Goal: Book appointment/travel/reservation

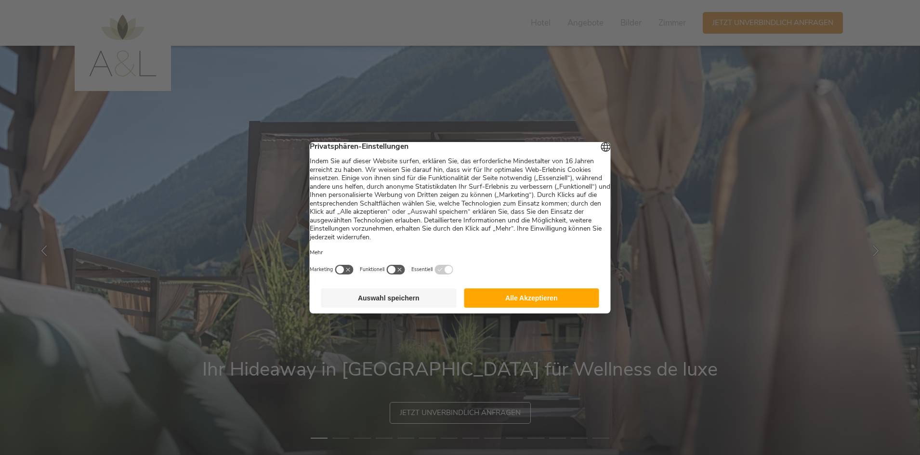
click at [517, 300] on button "Alle Akzeptieren" at bounding box center [531, 297] width 135 height 19
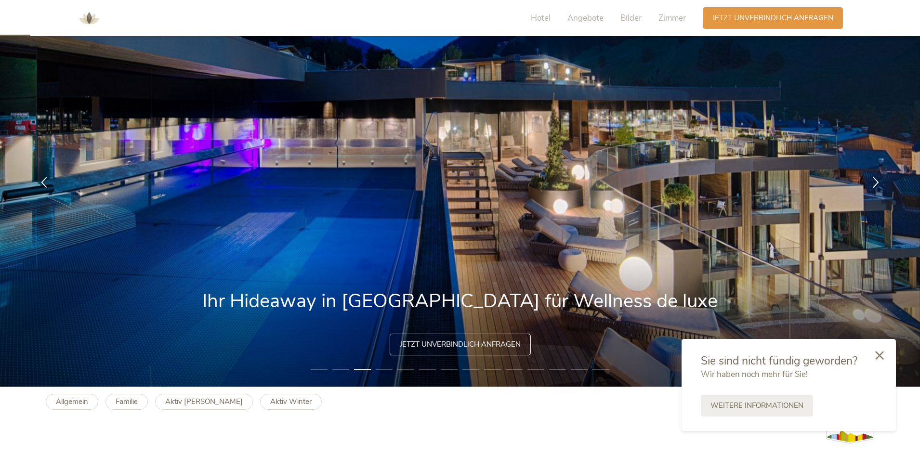
scroll to position [144, 0]
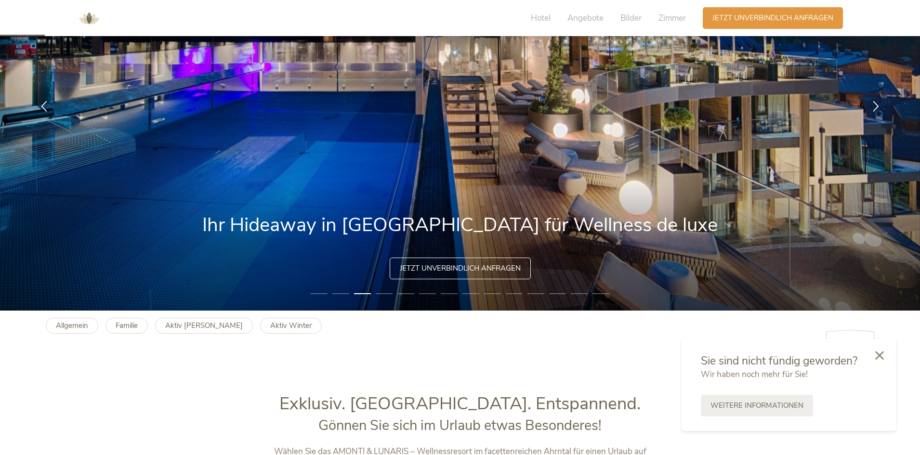
click at [385, 295] on li "4" at bounding box center [384, 294] width 17 height 10
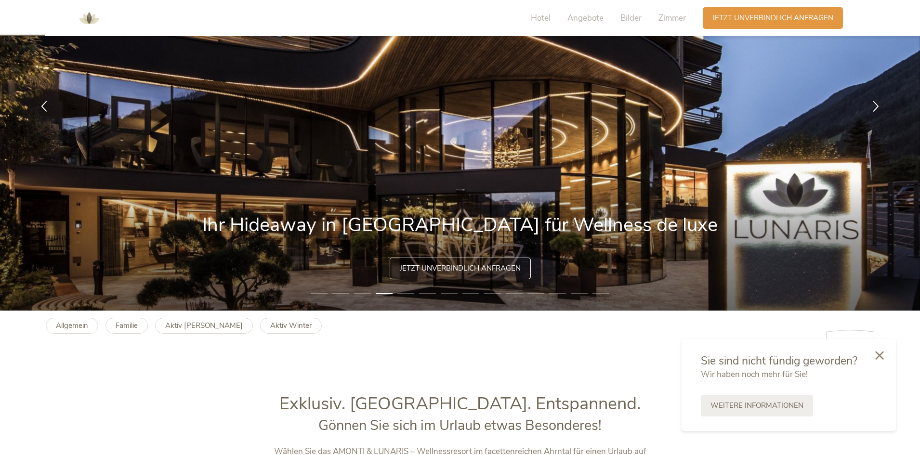
click at [412, 295] on li "5" at bounding box center [405, 294] width 17 height 10
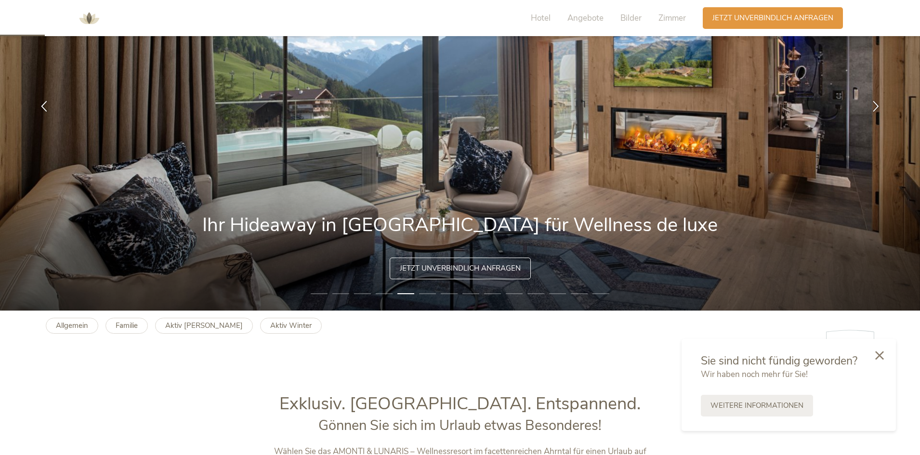
click at [433, 295] on li "6" at bounding box center [427, 294] width 17 height 10
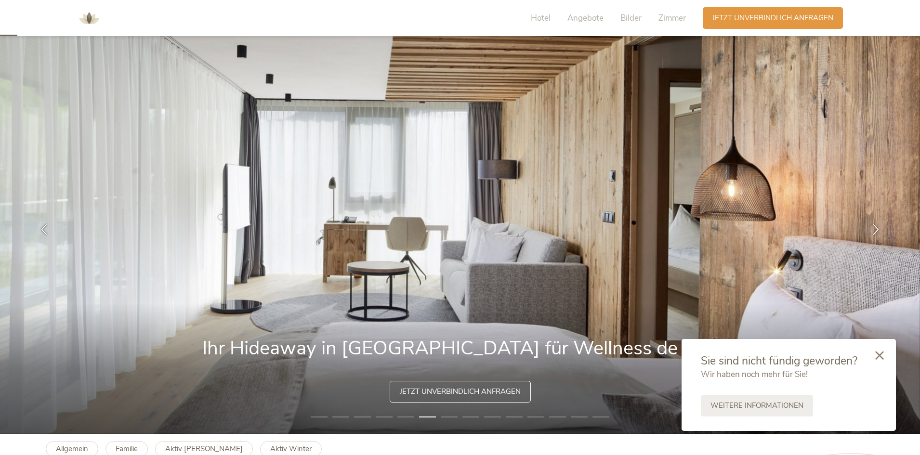
scroll to position [0, 0]
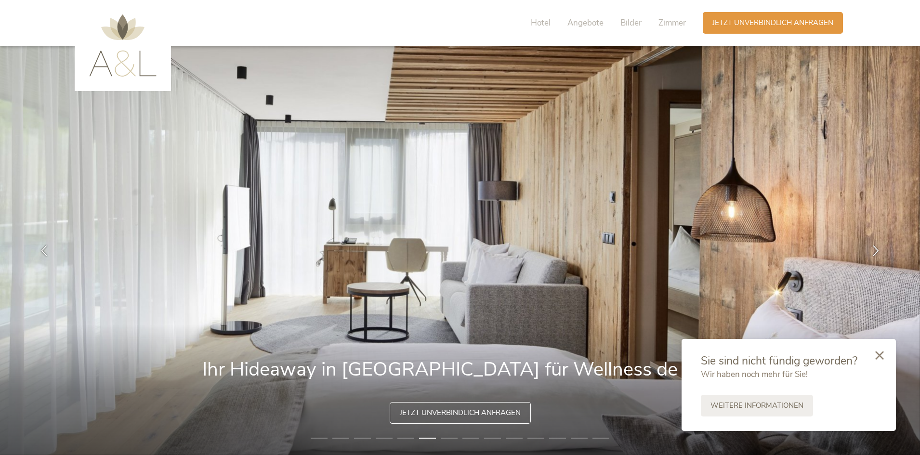
drag, startPoint x: 450, startPoint y: 28, endPoint x: 431, endPoint y: 30, distance: 19.4
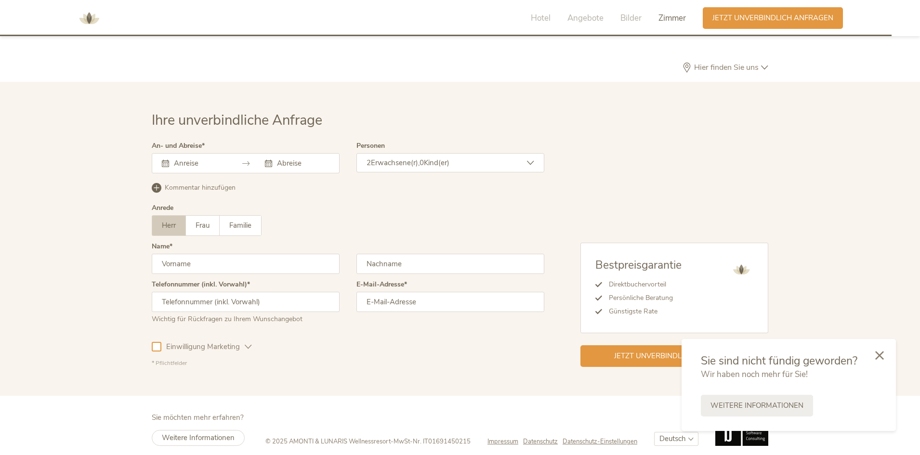
scroll to position [2954, 0]
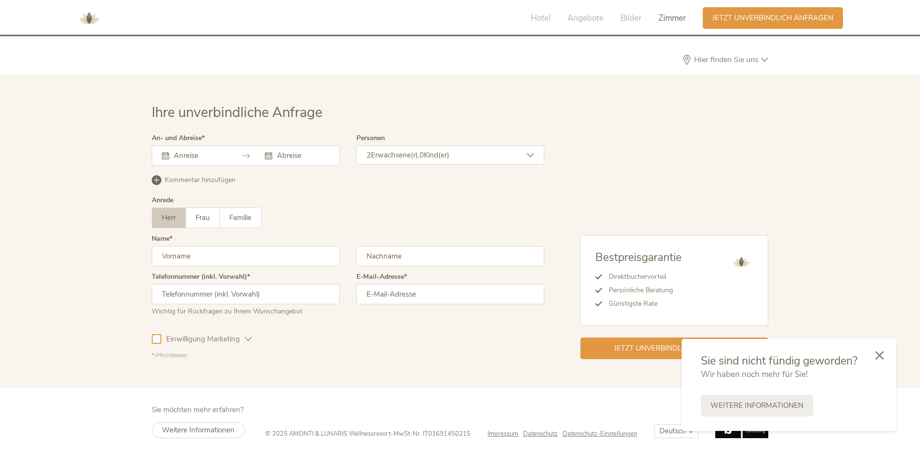
click at [195, 157] on input "text" at bounding box center [198, 156] width 55 height 10
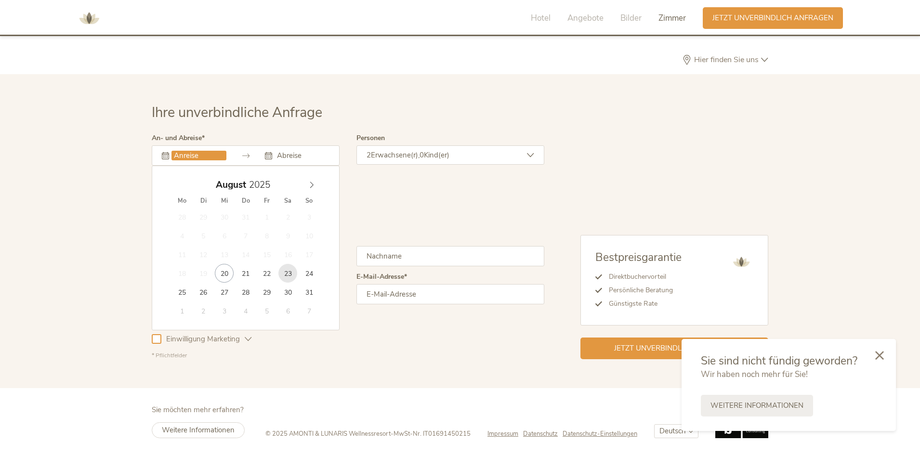
type input "[DATE]"
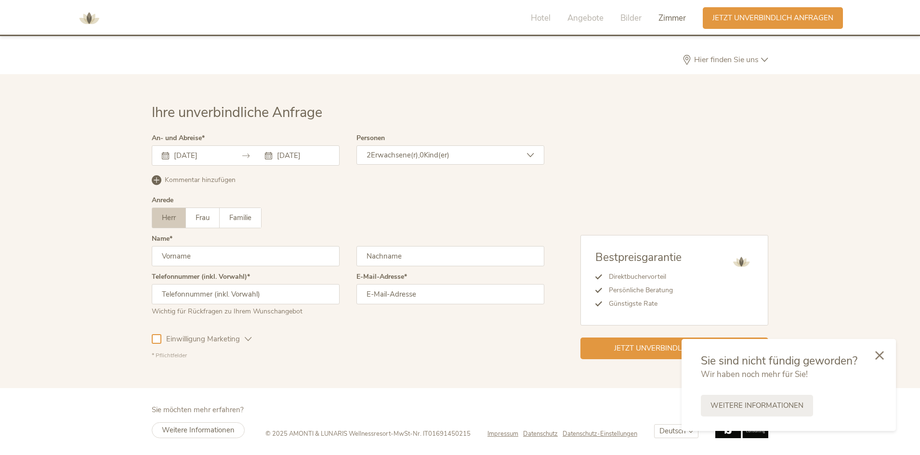
click at [473, 158] on div "2 Erwachsene(r), 0 Kind(er)" at bounding box center [450, 154] width 188 height 19
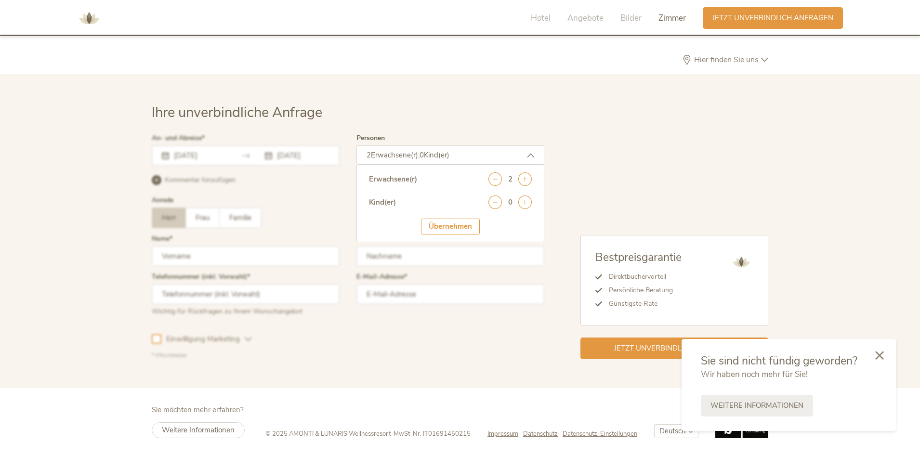
click at [473, 158] on div "2 Erwachsene(r), 0 Kind(er)" at bounding box center [450, 154] width 188 height 19
